Goal: Find contact information: Find contact information

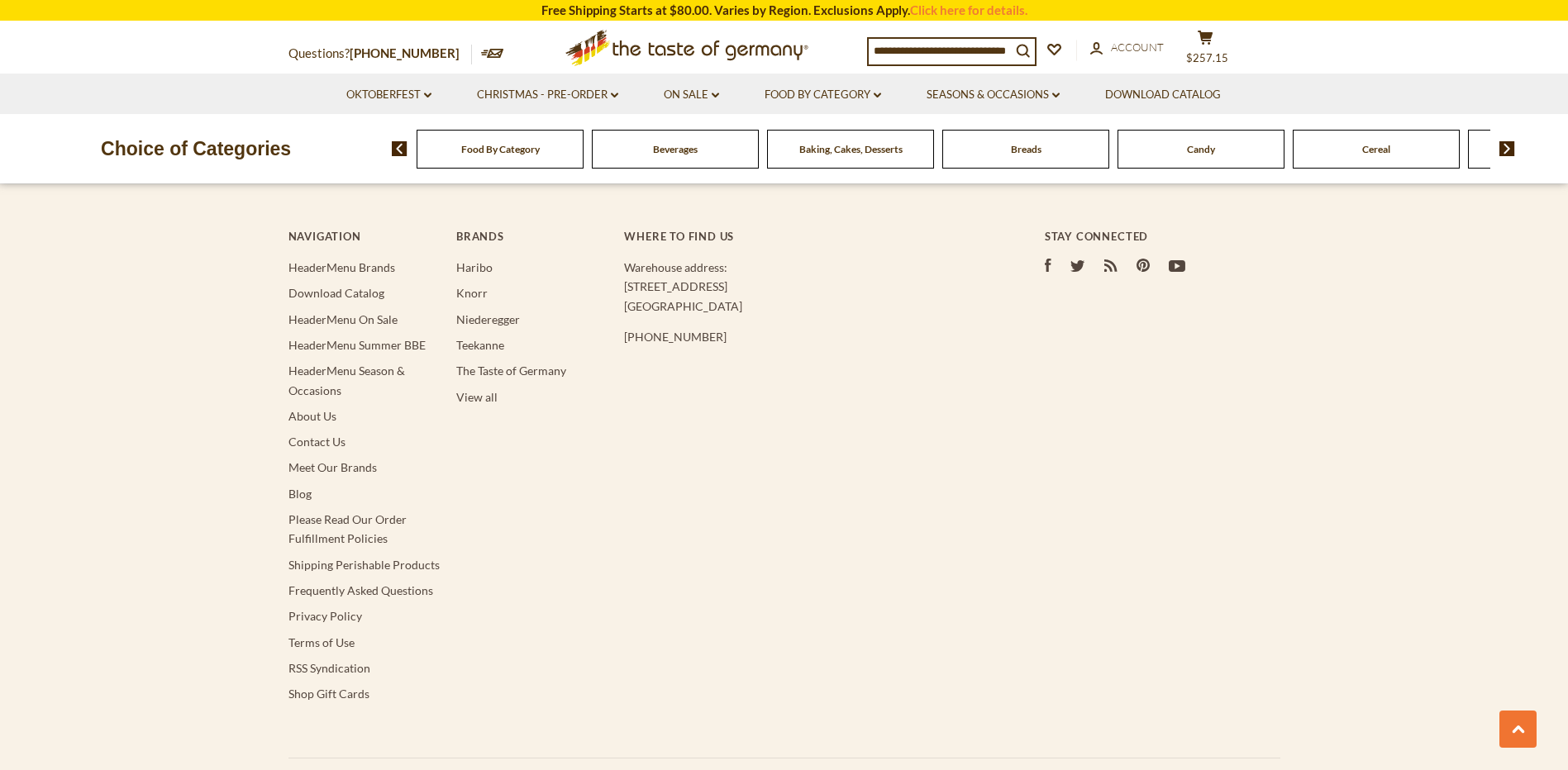
scroll to position [1435, 0]
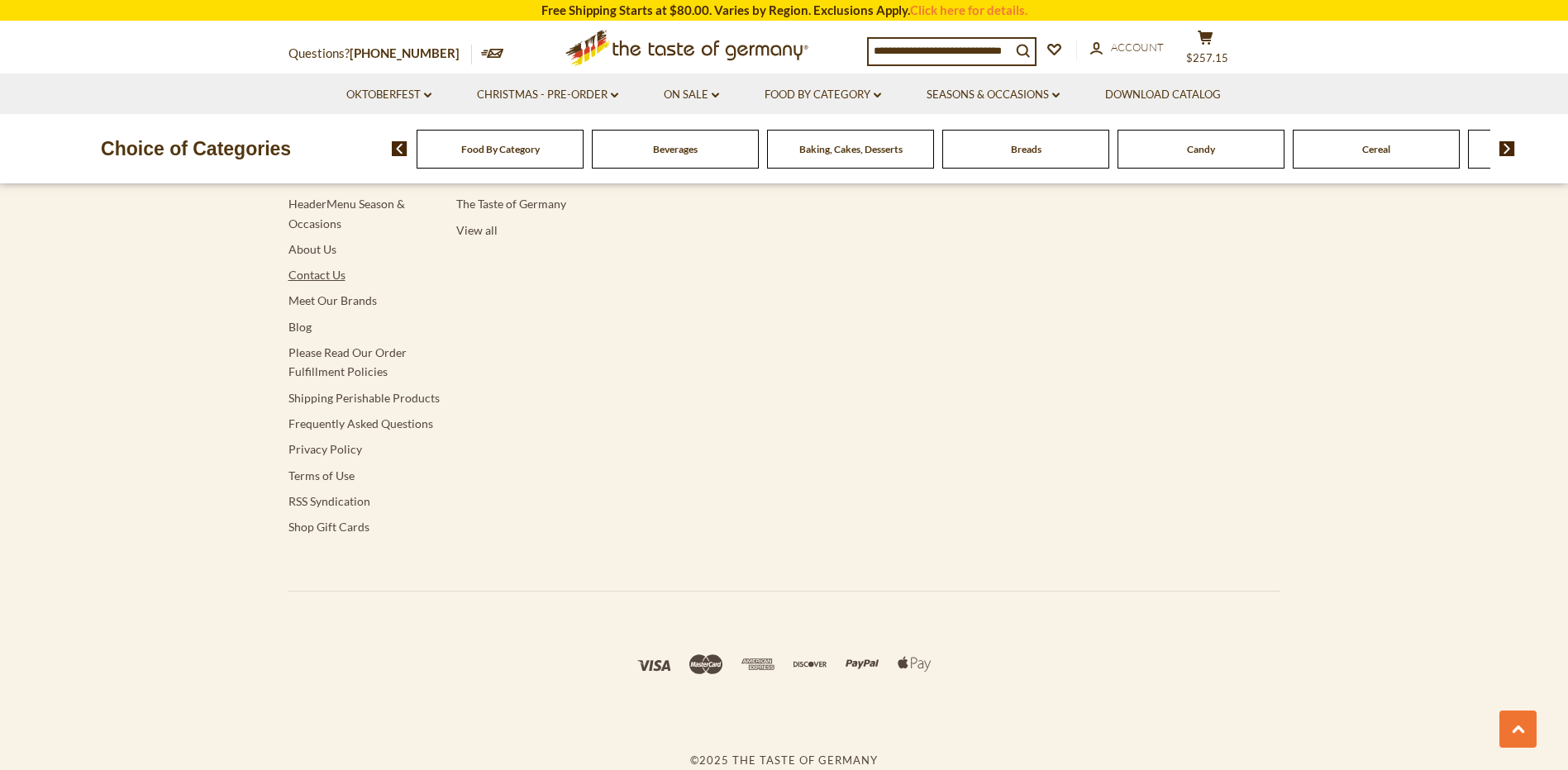
click at [301, 276] on link "Contact Us" at bounding box center [317, 275] width 57 height 14
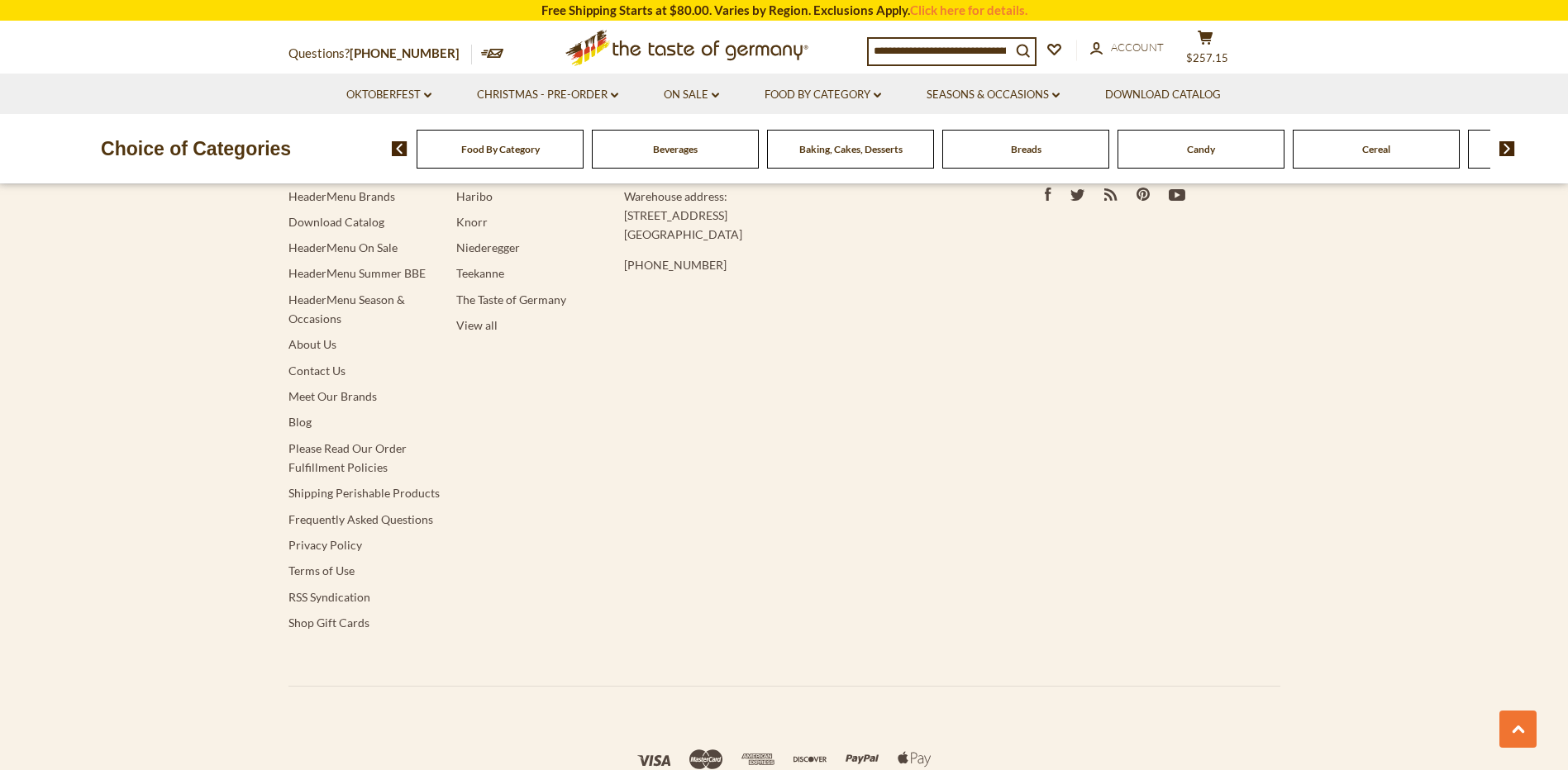
scroll to position [1662, 0]
